Goal: Information Seeking & Learning: Learn about a topic

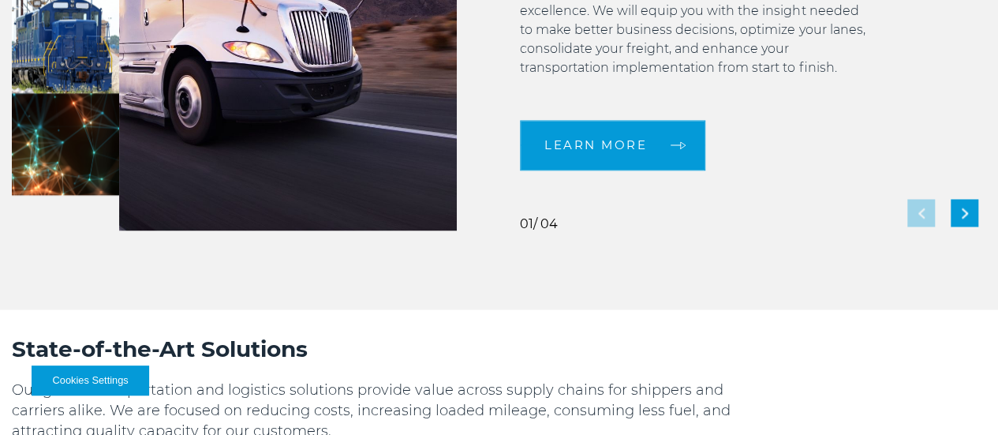
scroll to position [699, 0]
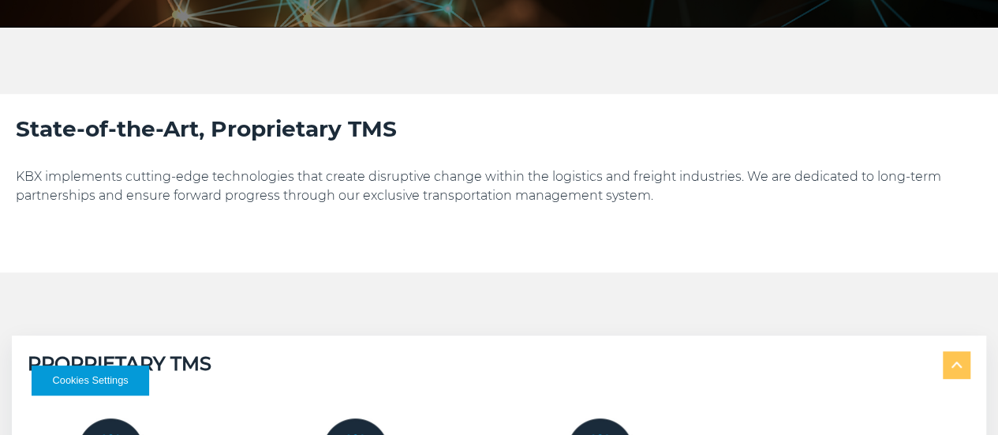
scroll to position [283, 0]
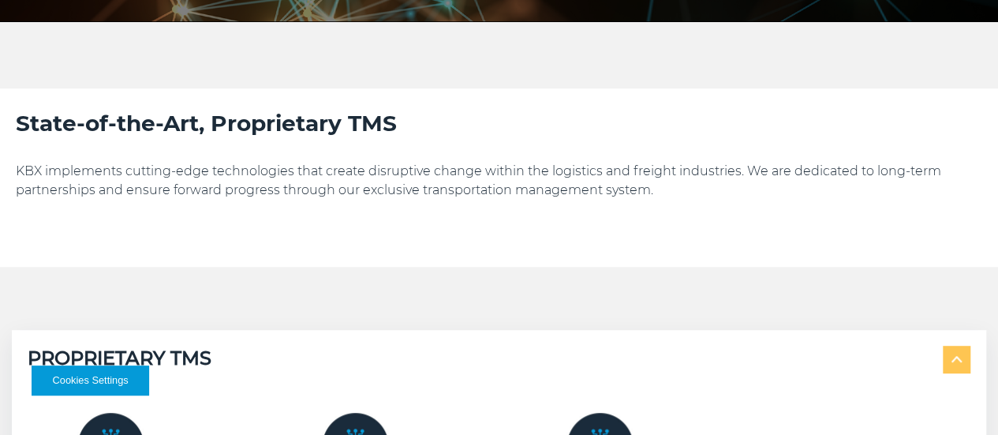
click at [494, 88] on section "State-of-the-Art, Proprietary TMS KBX implements cutting-edge technologies that…" at bounding box center [499, 177] width 1006 height 178
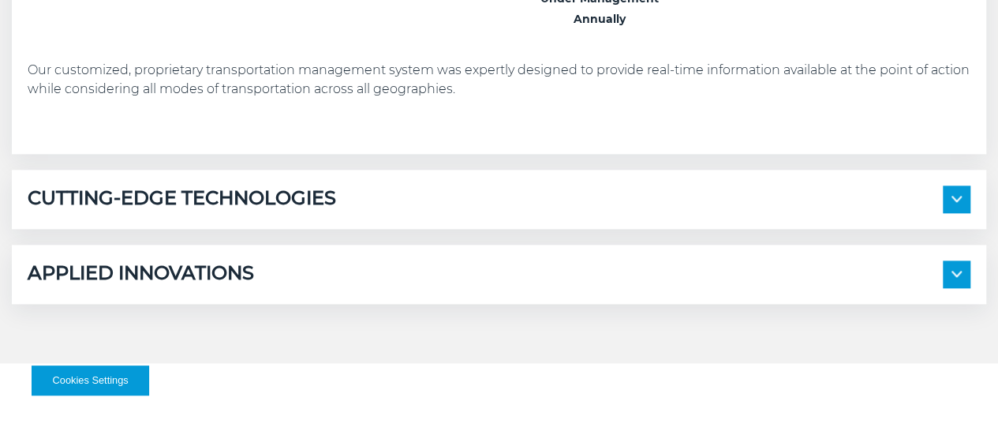
scroll to position [812, 0]
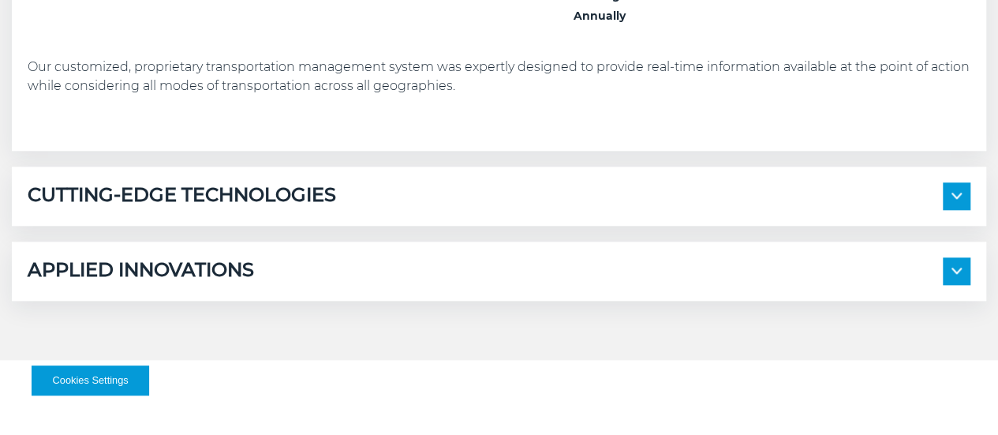
click at [943, 210] on span at bounding box center [957, 196] width 28 height 28
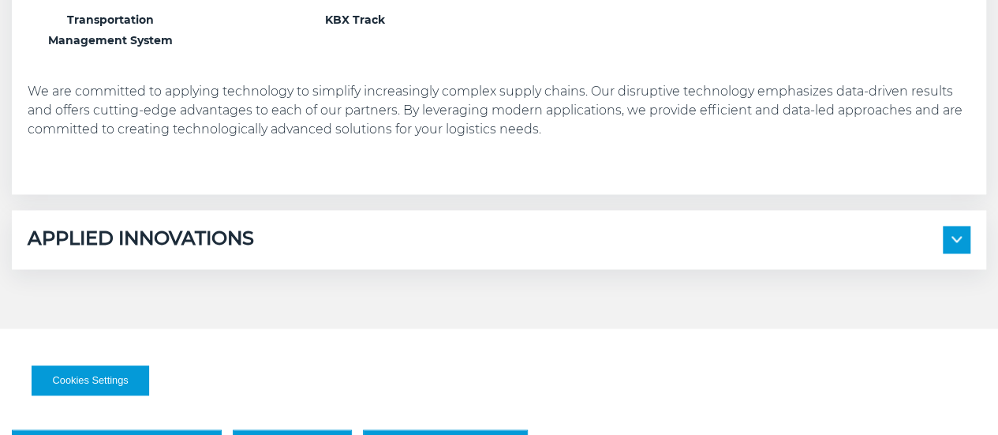
scroll to position [1147, 0]
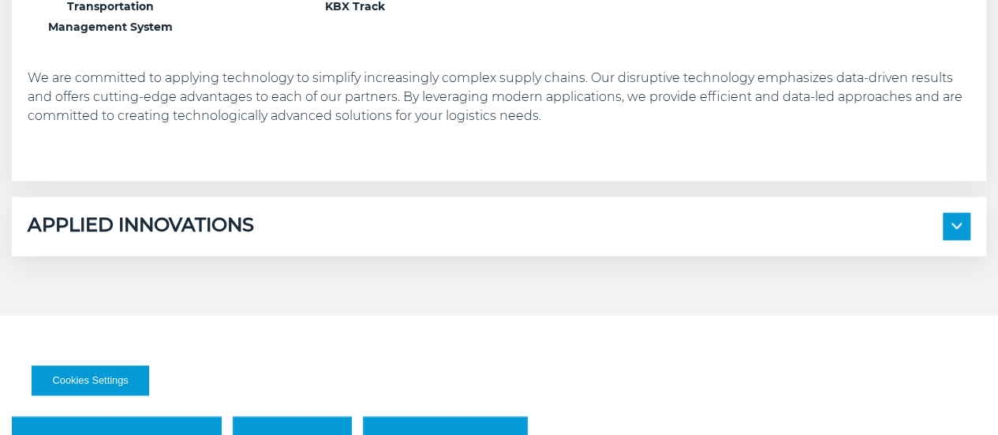
click at [943, 240] on span at bounding box center [957, 226] width 28 height 28
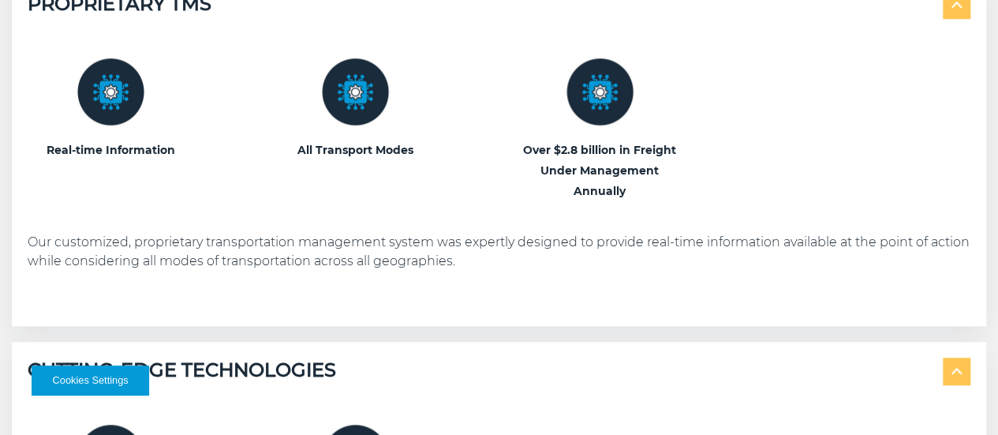
scroll to position [634, 0]
